Goal: Task Accomplishment & Management: Manage account settings

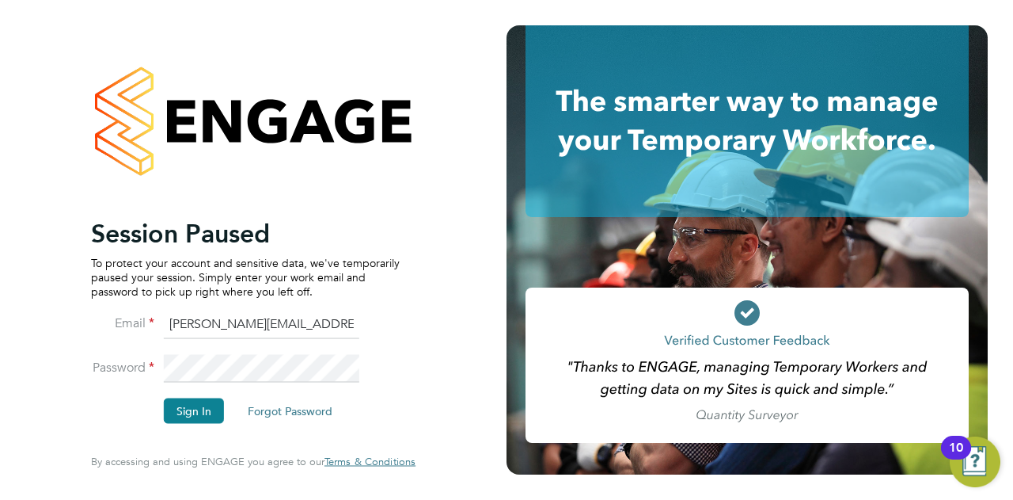
click at [373, 332] on li "Email sam.carter@vistry.co.uk" at bounding box center [245, 332] width 309 height 44
click at [193, 400] on button "Sign In" at bounding box center [194, 410] width 60 height 25
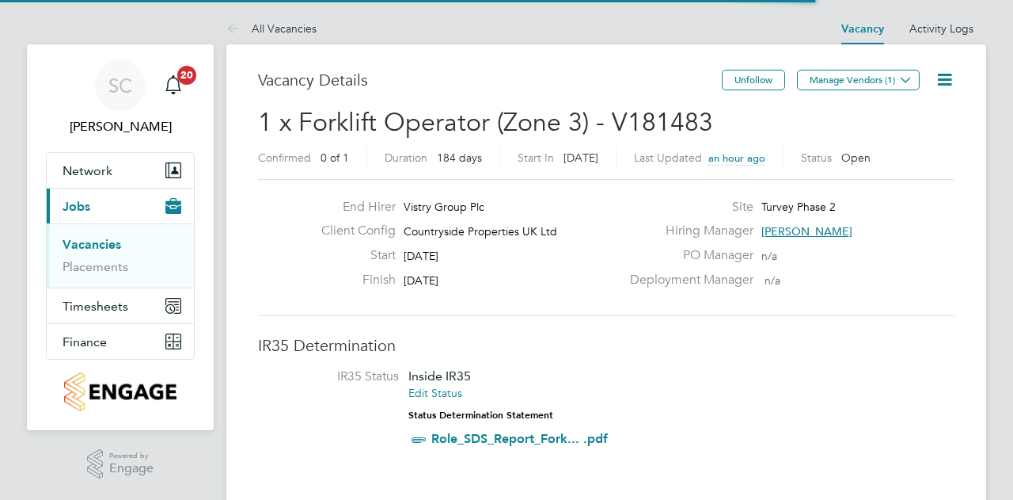
scroll to position [47, 111]
click at [85, 267] on link "Placements" at bounding box center [96, 266] width 66 height 15
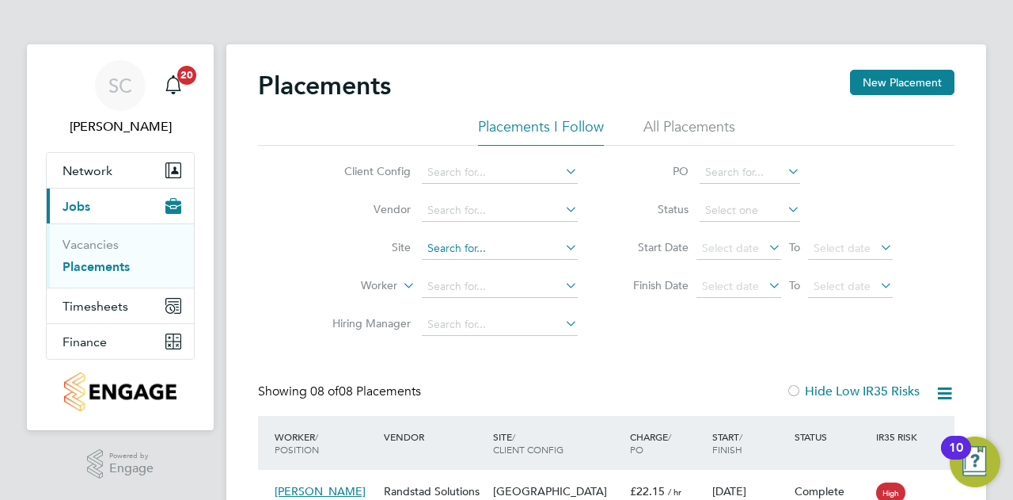
click at [473, 238] on input at bounding box center [500, 249] width 156 height 22
click at [493, 265] on li "Turvey Phase 2" at bounding box center [500, 269] width 157 height 21
type input "Turvey Phase 2"
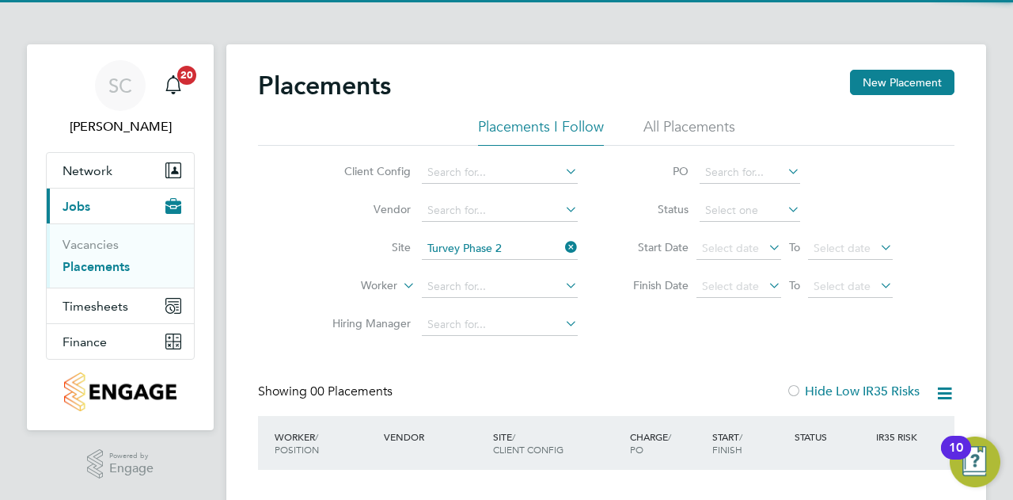
click at [637, 347] on div "Placements New Placement Placements I Follow All Placements Client Config Vendo…" at bounding box center [606, 307] width 697 height 474
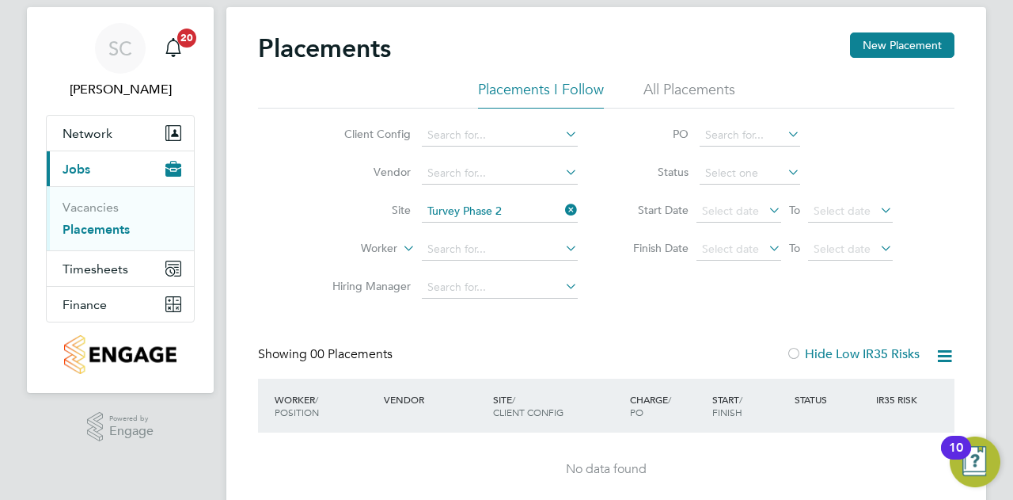
drag, startPoint x: 651, startPoint y: 91, endPoint x: 578, endPoint y: 157, distance: 98.1
click at [652, 91] on li "All Placements" at bounding box center [690, 94] width 92 height 29
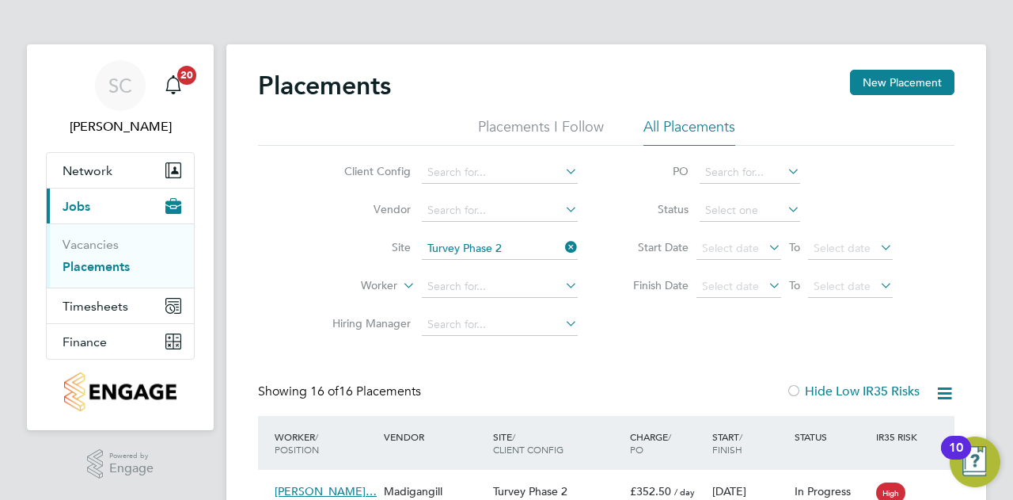
scroll to position [396, 0]
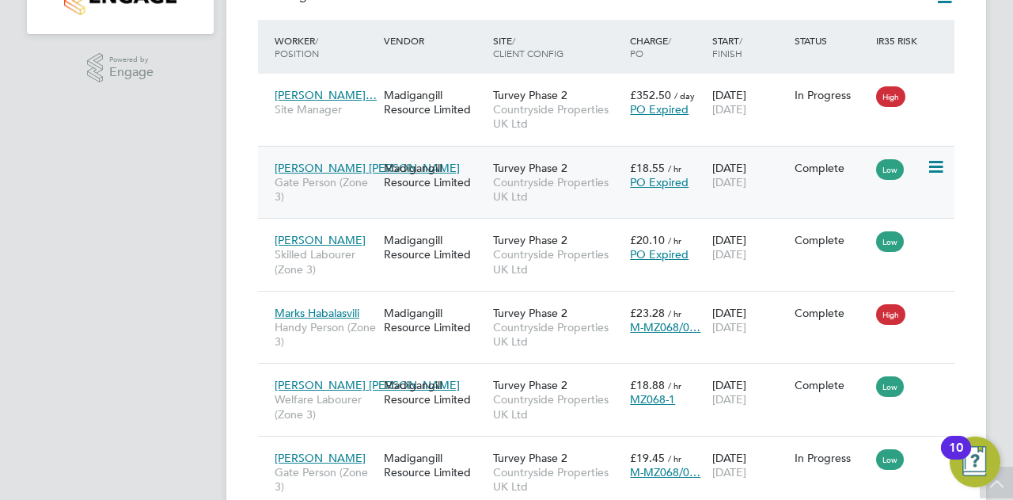
drag, startPoint x: 255, startPoint y: 139, endPoint x: 263, endPoint y: 145, distance: 9.7
click at [255, 139] on div "Placements New Placement Placements I Follow All Placements Client Config Vendo…" at bounding box center [606, 464] width 760 height 1633
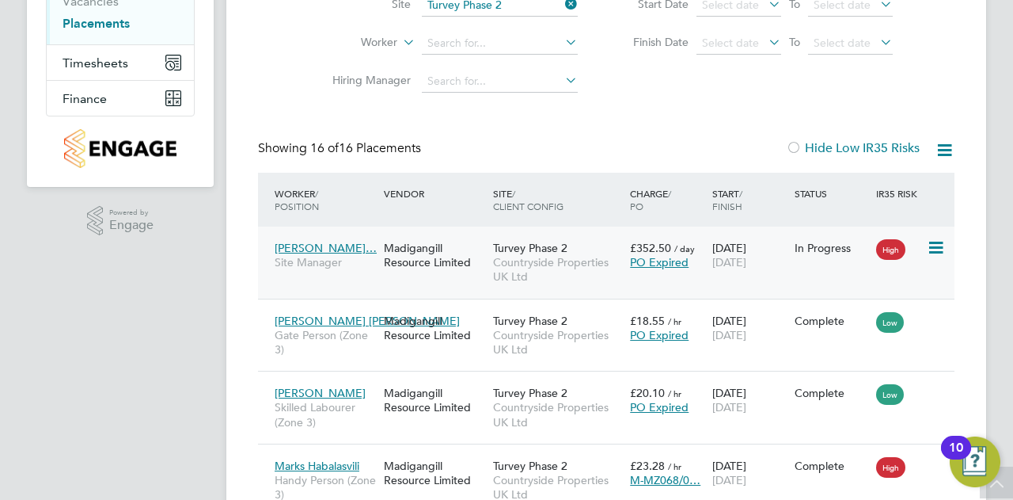
scroll to position [0, 0]
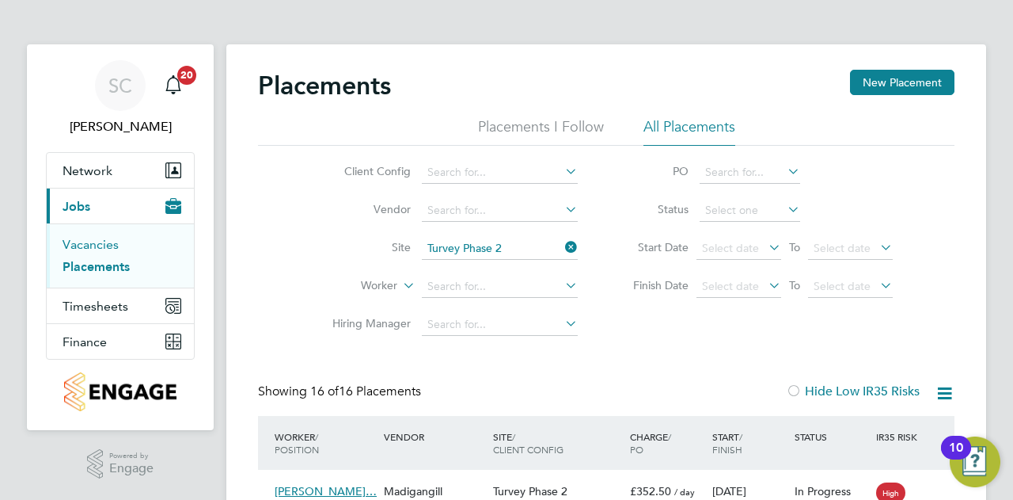
click at [71, 245] on link "Vacancies" at bounding box center [91, 244] width 56 height 15
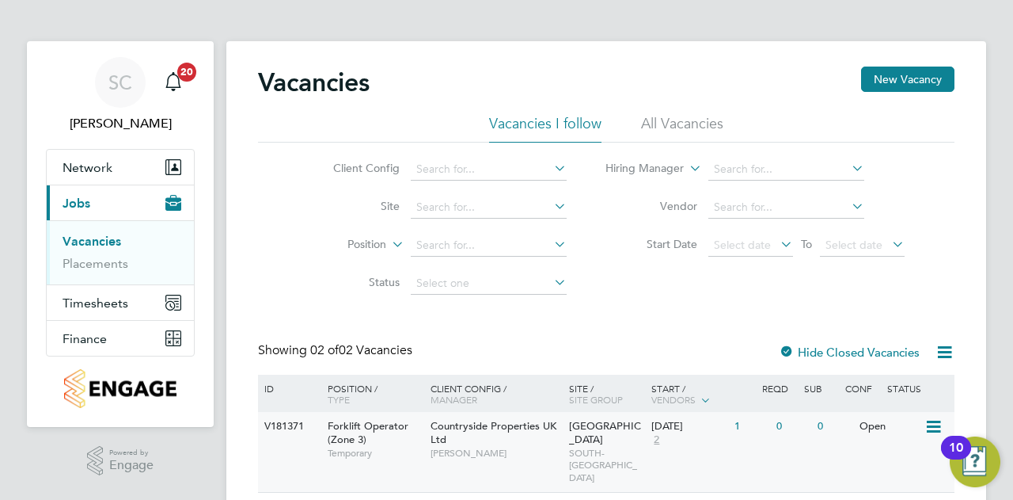
scroll to position [82, 0]
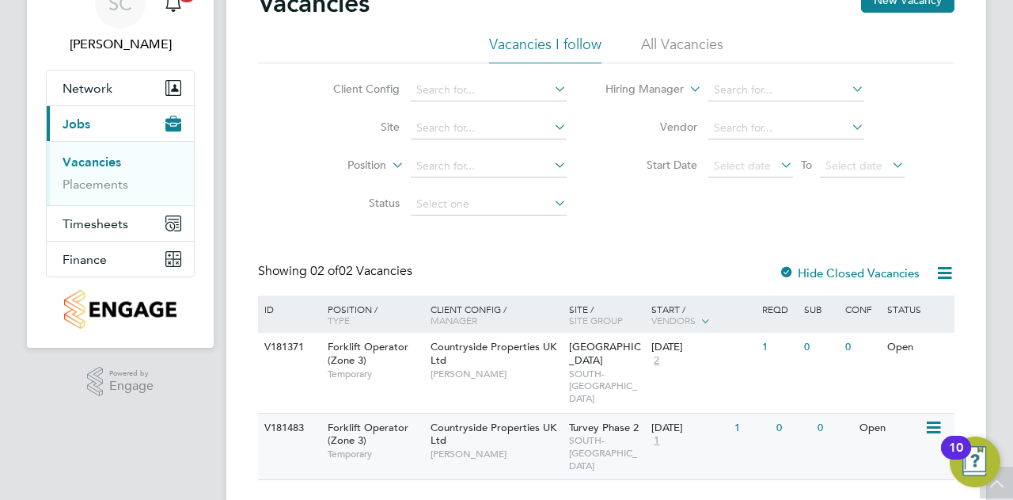
click at [604, 420] on span "Turvey Phase 2" at bounding box center [604, 426] width 70 height 13
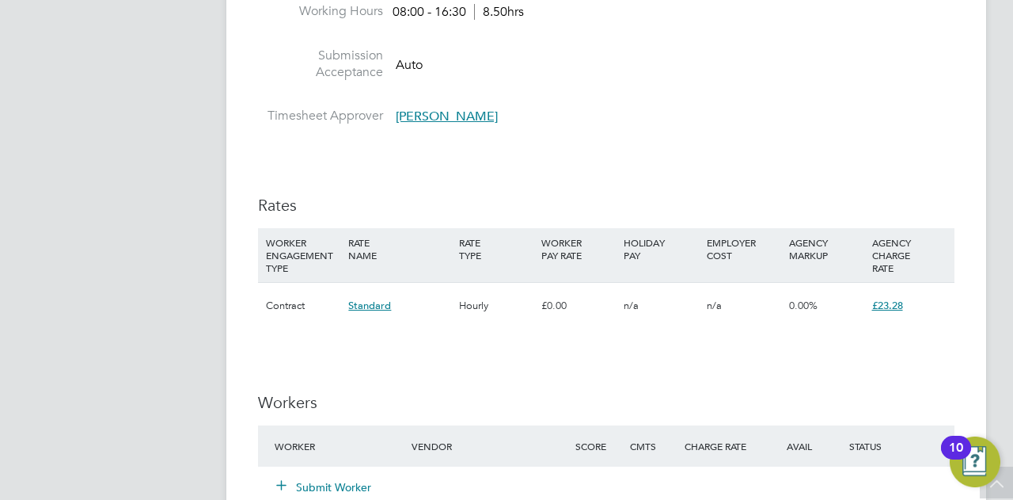
scroll to position [1029, 0]
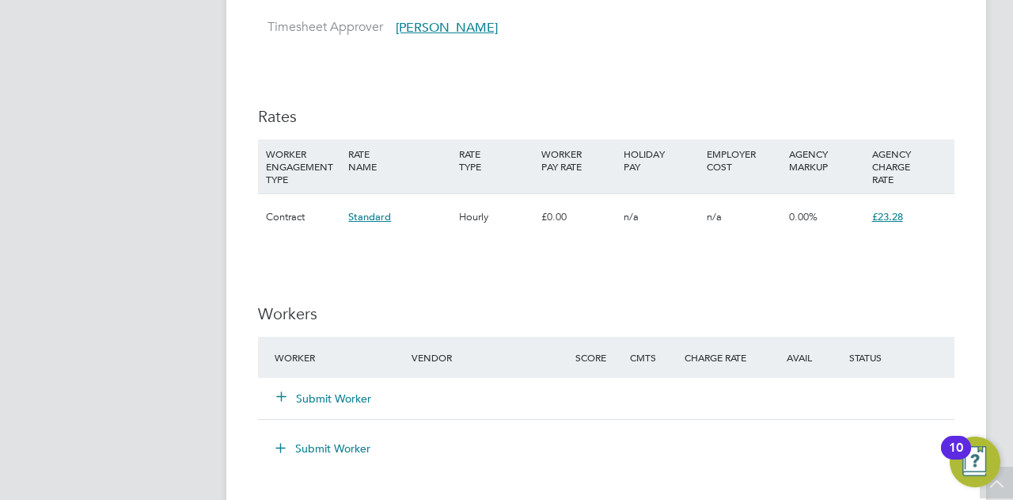
click at [891, 219] on span "£23.28" at bounding box center [888, 216] width 31 height 13
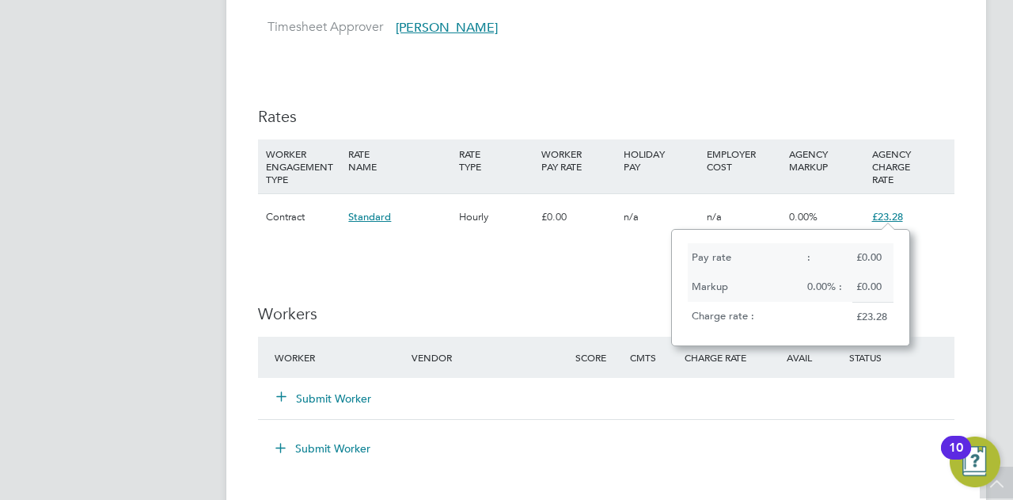
scroll to position [13, 32]
click at [614, 257] on div "IR35 Determination IR35 Status Inside IR35 Edit Status Status Determination Sta…" at bounding box center [606, 182] width 697 height 1753
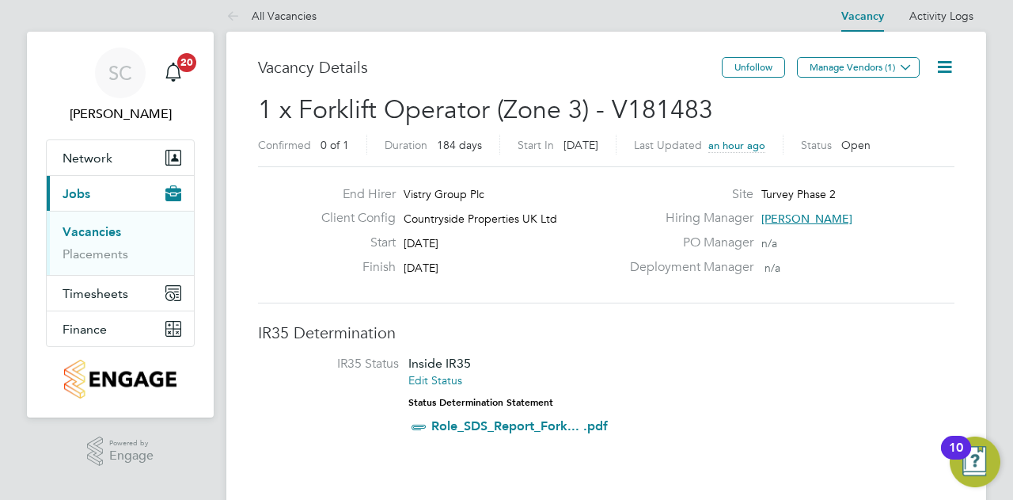
scroll to position [0, 0]
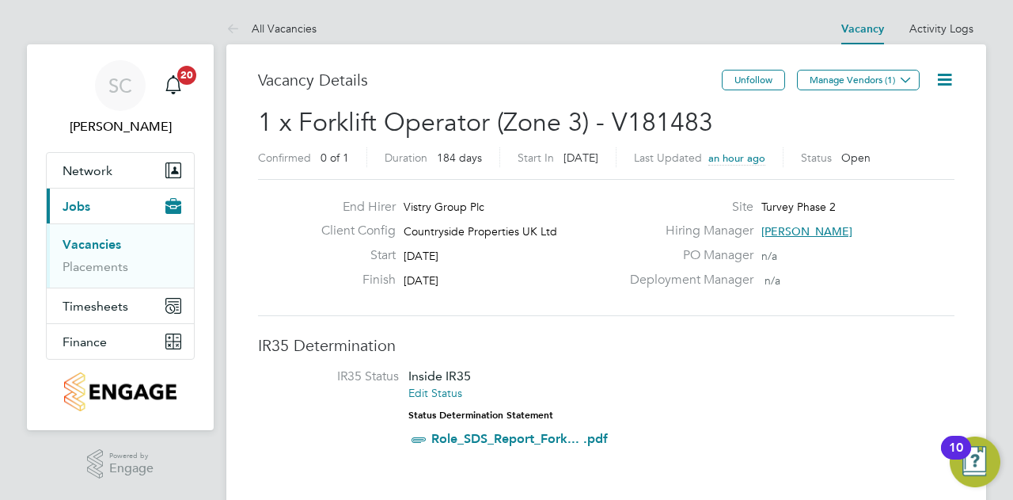
click at [939, 77] on icon at bounding box center [945, 80] width 20 height 20
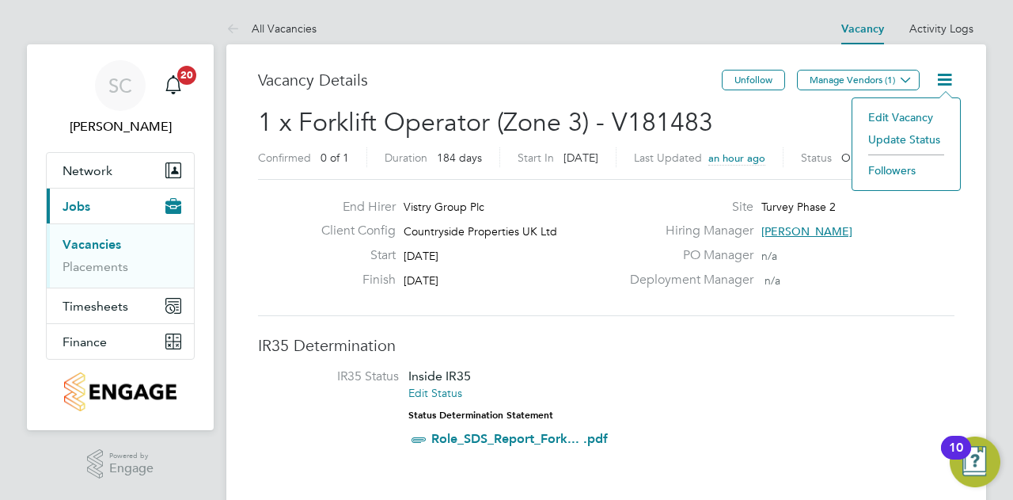
click at [919, 115] on li "Edit Vacancy" at bounding box center [907, 117] width 92 height 22
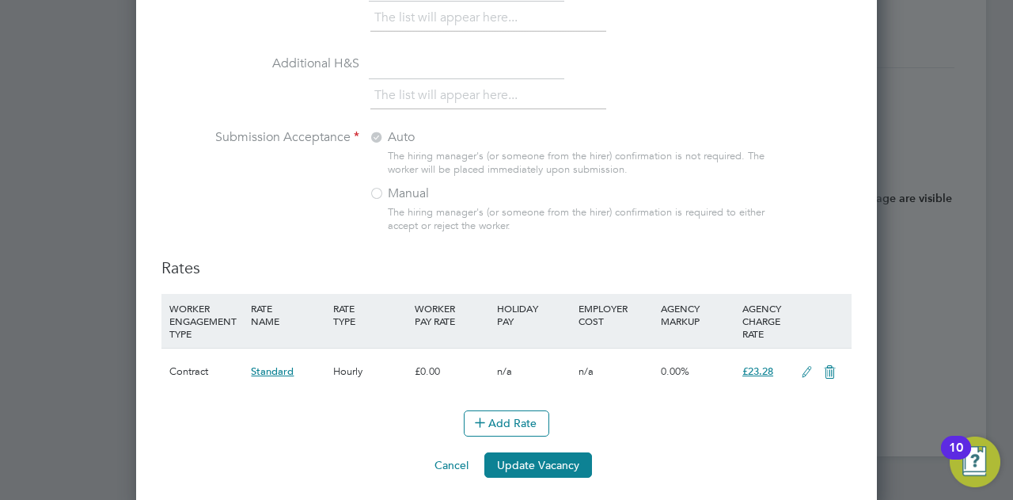
scroll to position [1663, 0]
click at [800, 366] on icon at bounding box center [807, 372] width 20 height 13
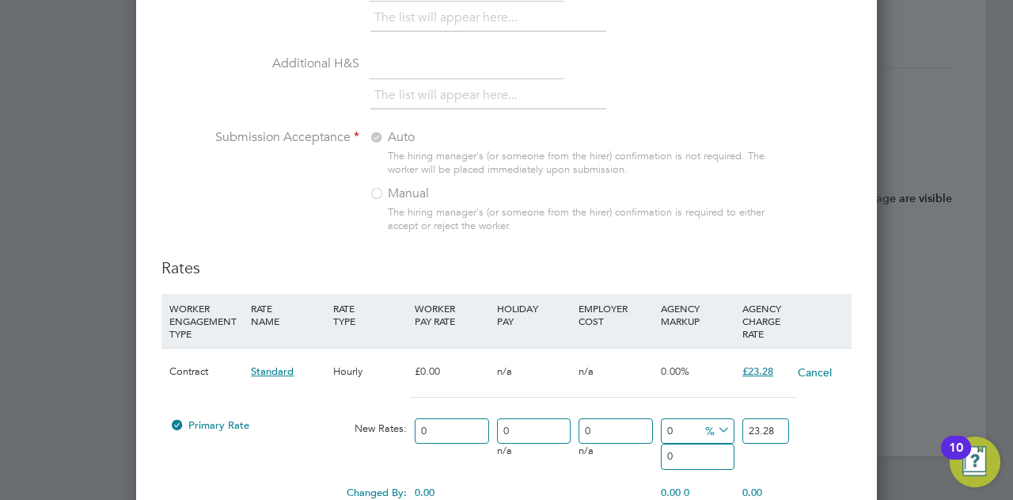
scroll to position [2199, 741]
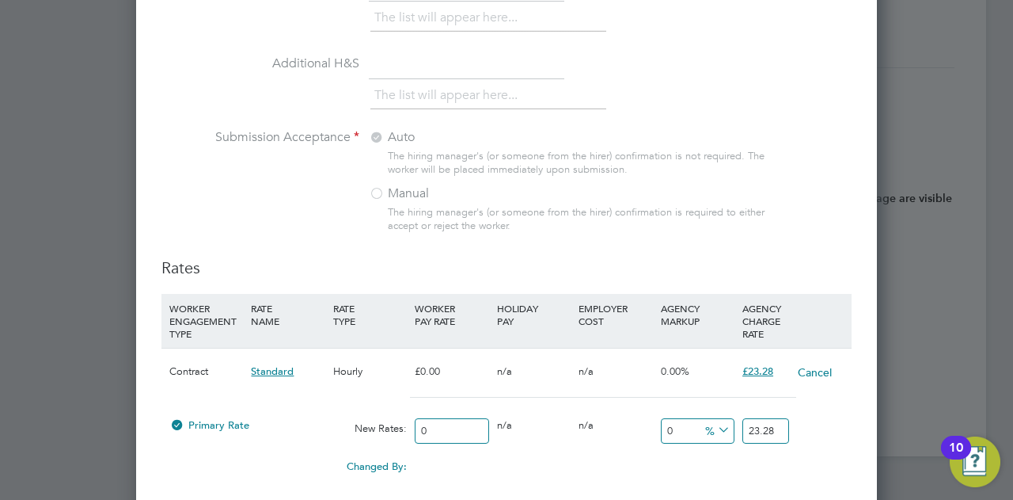
click at [770, 423] on input "23.28" at bounding box center [766, 431] width 47 height 26
type input "22.55"
click at [813, 432] on div "Primary Rate New Rates: 0 0 n/a 0 n/a 0 0 % 22.55" at bounding box center [507, 431] width 690 height 42
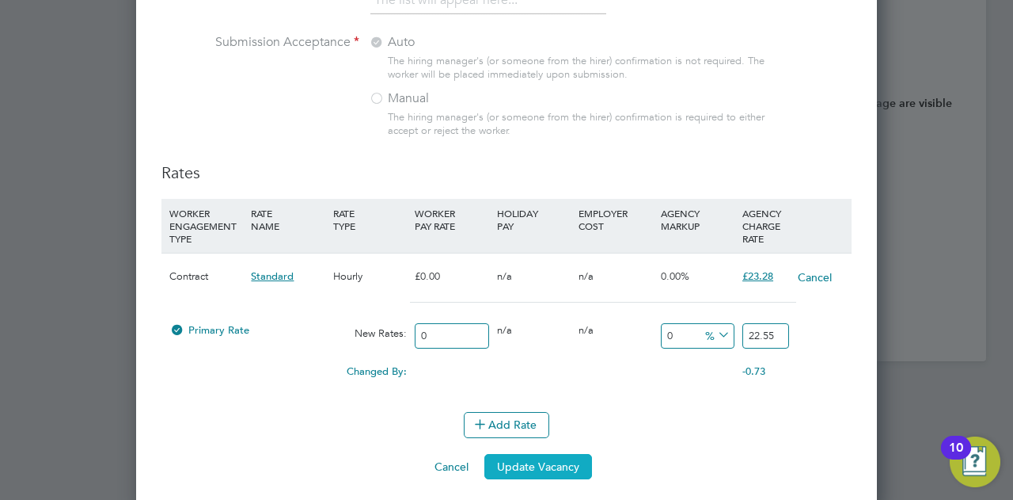
click at [555, 460] on button "Update Vacancy" at bounding box center [539, 466] width 108 height 25
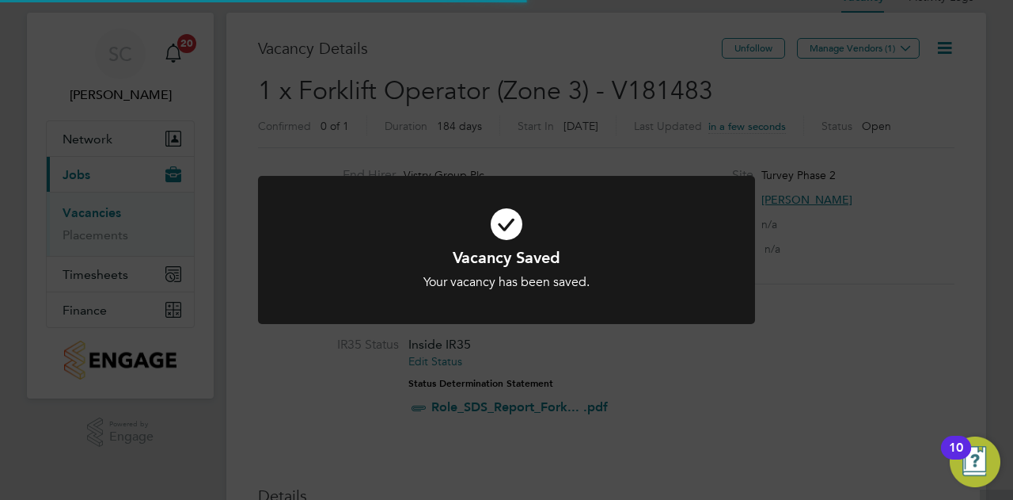
scroll to position [0, 0]
